Goal: Information Seeking & Learning: Learn about a topic

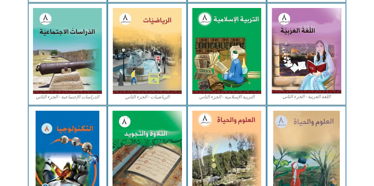
scroll to position [279, 0]
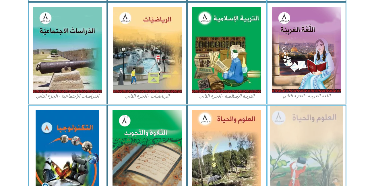
click at [279, 157] on img at bounding box center [306, 153] width 73 height 95
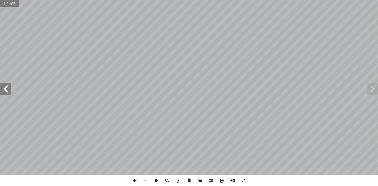
click at [7, 90] on span at bounding box center [5, 88] width 11 height 11
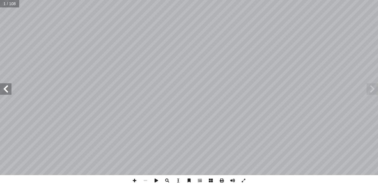
click at [7, 90] on span at bounding box center [5, 88] width 11 height 11
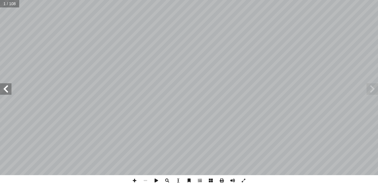
click at [7, 90] on span at bounding box center [5, 88] width 11 height 11
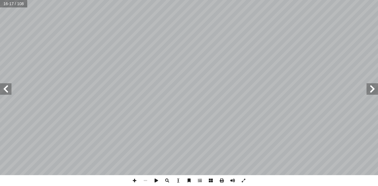
click at [11, 88] on span at bounding box center [5, 88] width 11 height 11
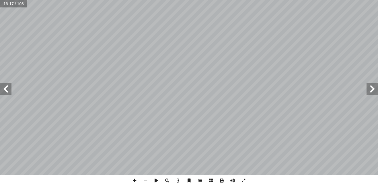
click at [11, 88] on span at bounding box center [5, 88] width 11 height 11
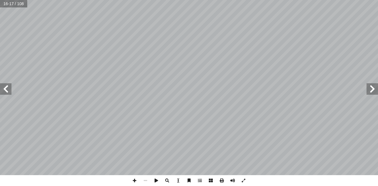
click at [11, 88] on span at bounding box center [5, 88] width 11 height 11
click at [8, 88] on span at bounding box center [5, 88] width 11 height 11
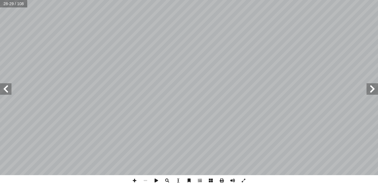
click at [8, 88] on span at bounding box center [5, 88] width 11 height 11
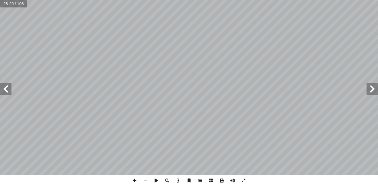
click at [8, 88] on span at bounding box center [5, 88] width 11 height 11
click at [131, 176] on span at bounding box center [134, 180] width 11 height 11
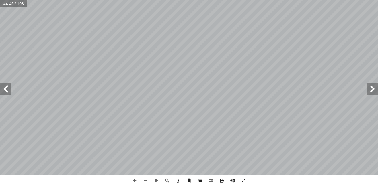
click at [368, 52] on html "الصفحة الرئيسية الصف الأول الصف الثاني الصف الثالث الصف الرابع الصف الخامس الصف…" at bounding box center [189, 26] width 378 height 52
